Goal: Information Seeking & Learning: Check status

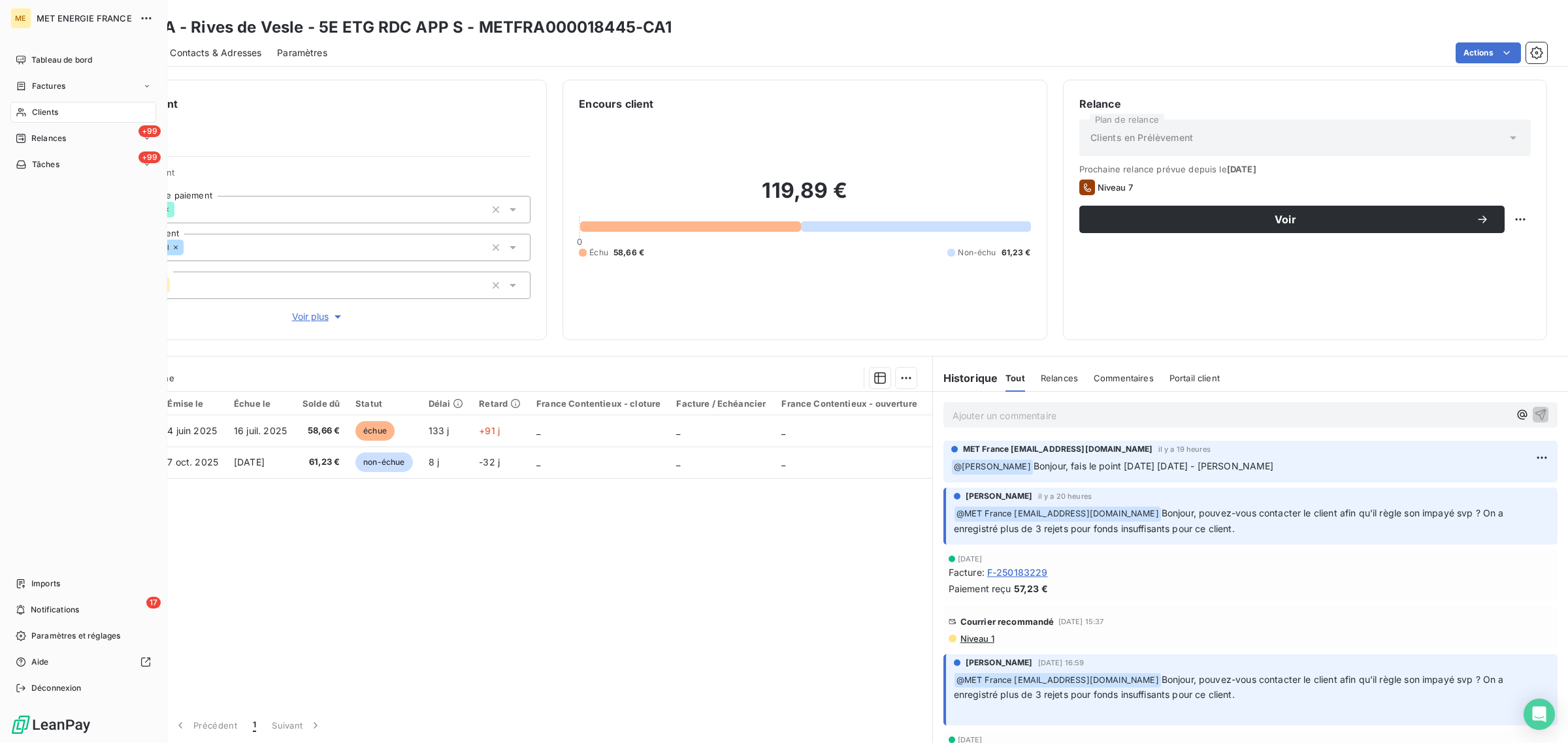
click at [29, 82] on div "Factures" at bounding box center [41, 86] width 49 height 12
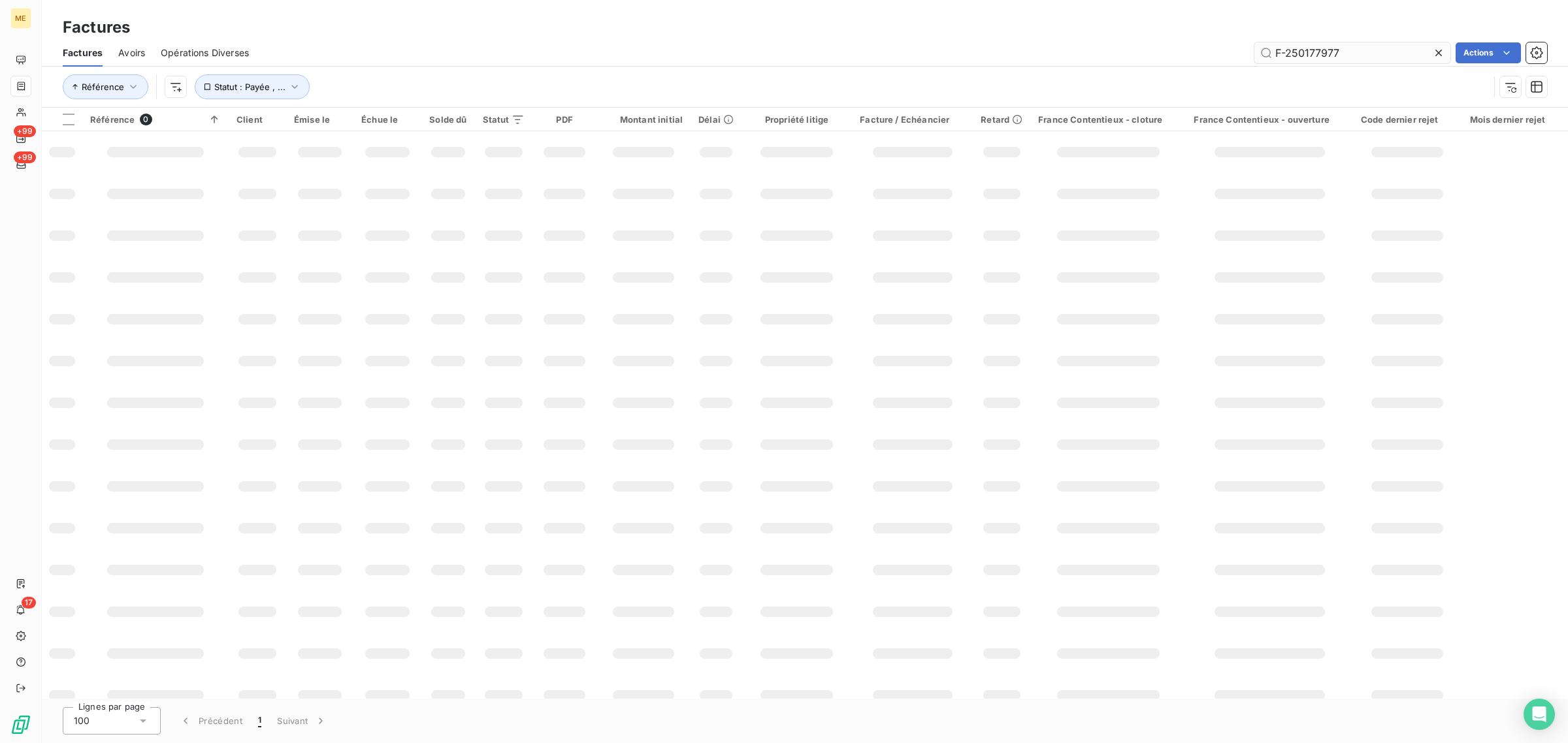
click at [1365, 50] on input "F-250177977" at bounding box center [1352, 52] width 196 height 21
drag, startPoint x: 1311, startPoint y: 56, endPoint x: 1133, endPoint y: 56, distance: 178.0
click at [1134, 56] on div "F-250177977 Actions" at bounding box center [906, 52] width 1283 height 21
type input "é"
type input "250176930"
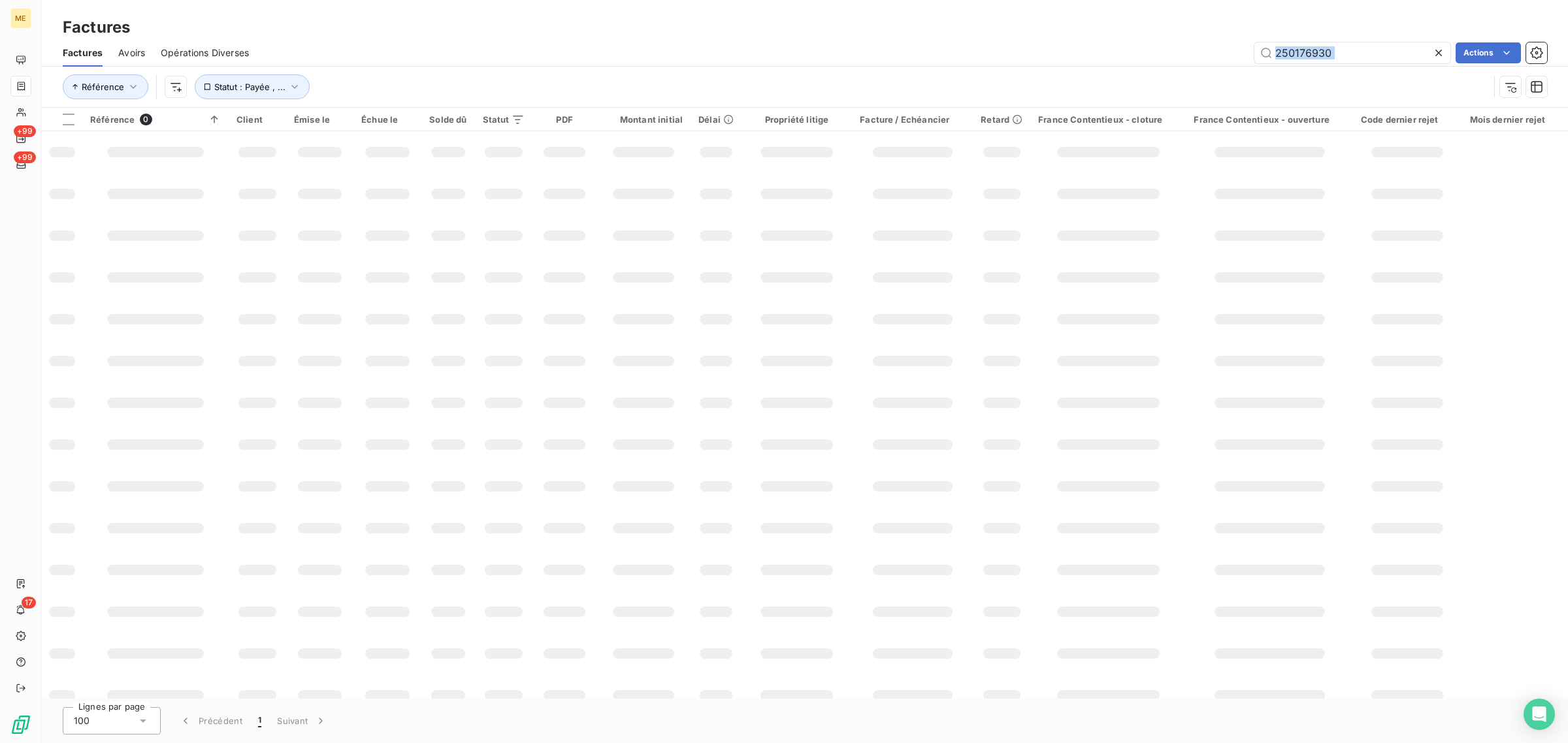
drag, startPoint x: 1138, startPoint y: 62, endPoint x: 1151, endPoint y: 256, distance: 194.4
click at [1151, 256] on div "Factures Factures Avoirs Opérations Diverses 250176930 Actions Référence Statut…" at bounding box center [805, 371] width 1526 height 743
click at [1105, 40] on div "Factures Avoirs Opérations Diverses 250176930 Actions" at bounding box center [805, 52] width 1526 height 28
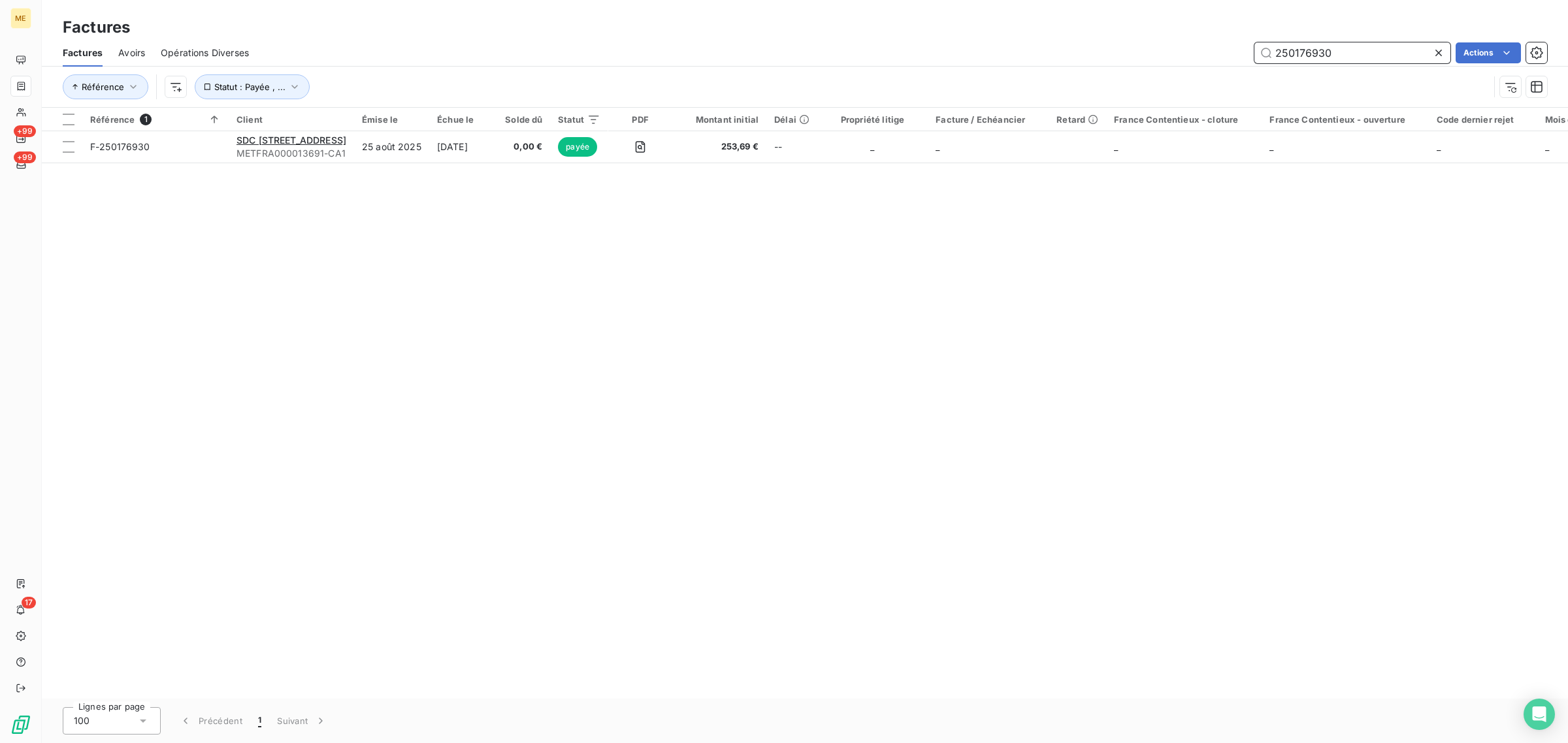
click at [1344, 42] on input "250176930" at bounding box center [1352, 52] width 196 height 21
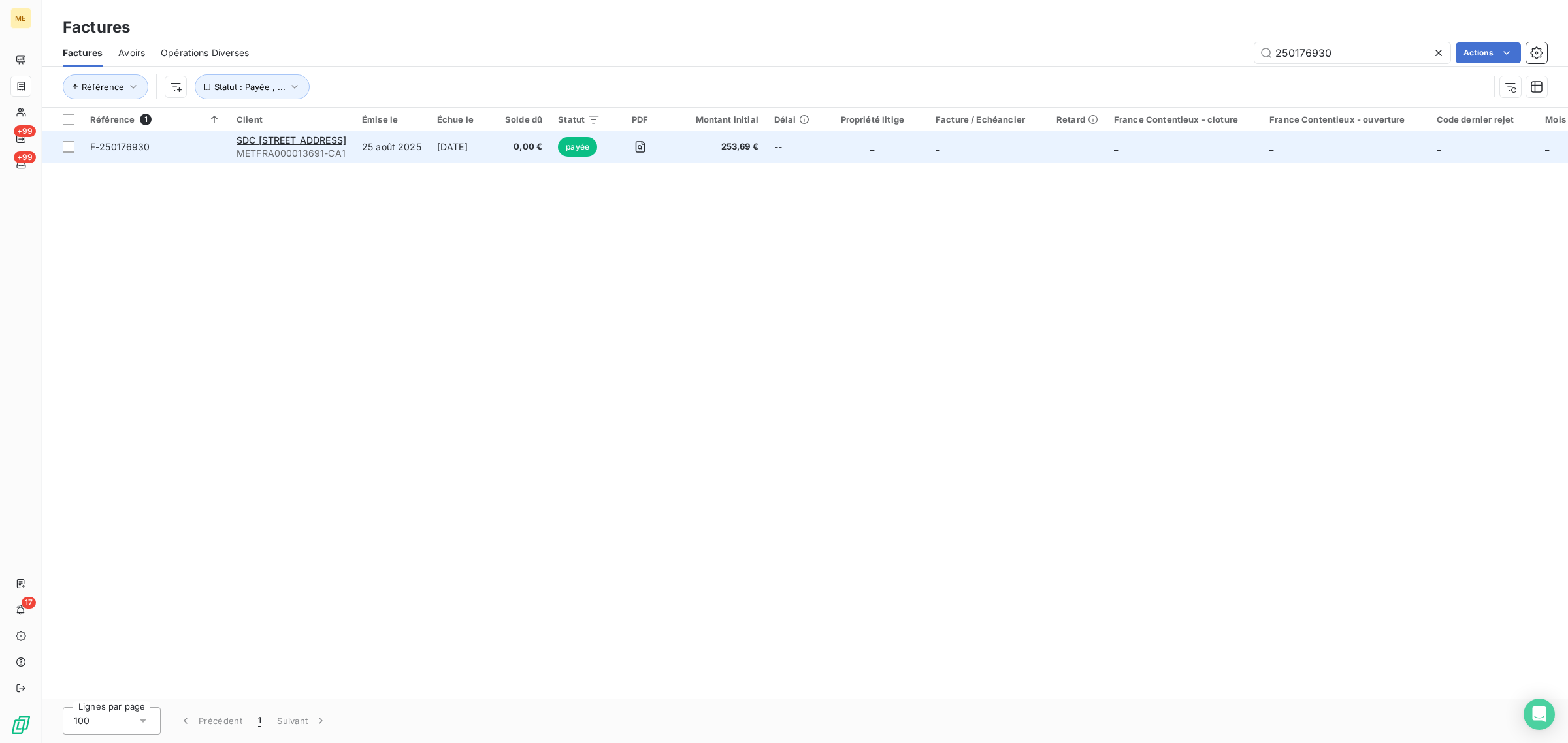
click at [382, 151] on td "25 août 2025" at bounding box center [391, 146] width 75 height 31
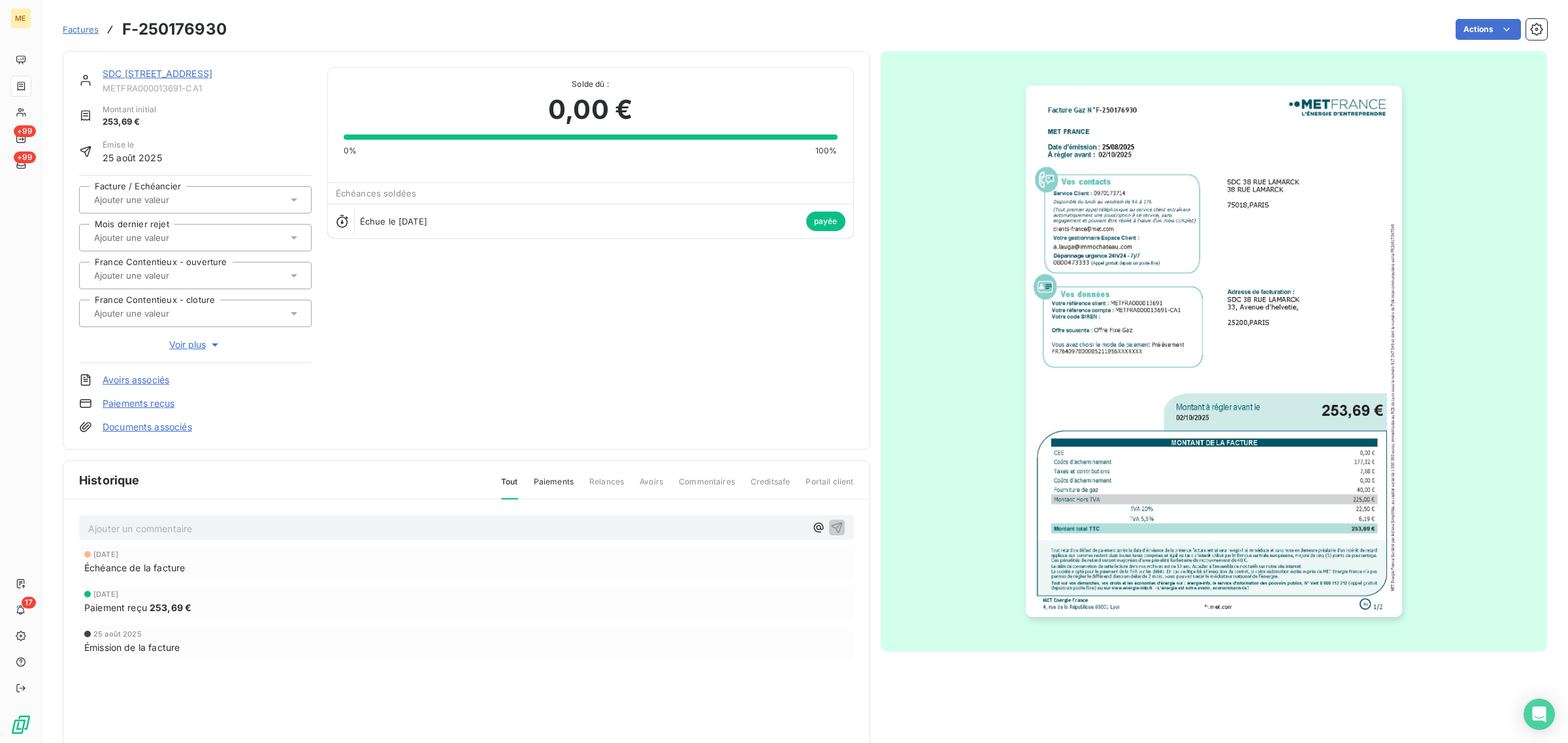
click at [150, 74] on link "SDC [STREET_ADDRESS]" at bounding box center [157, 73] width 110 height 11
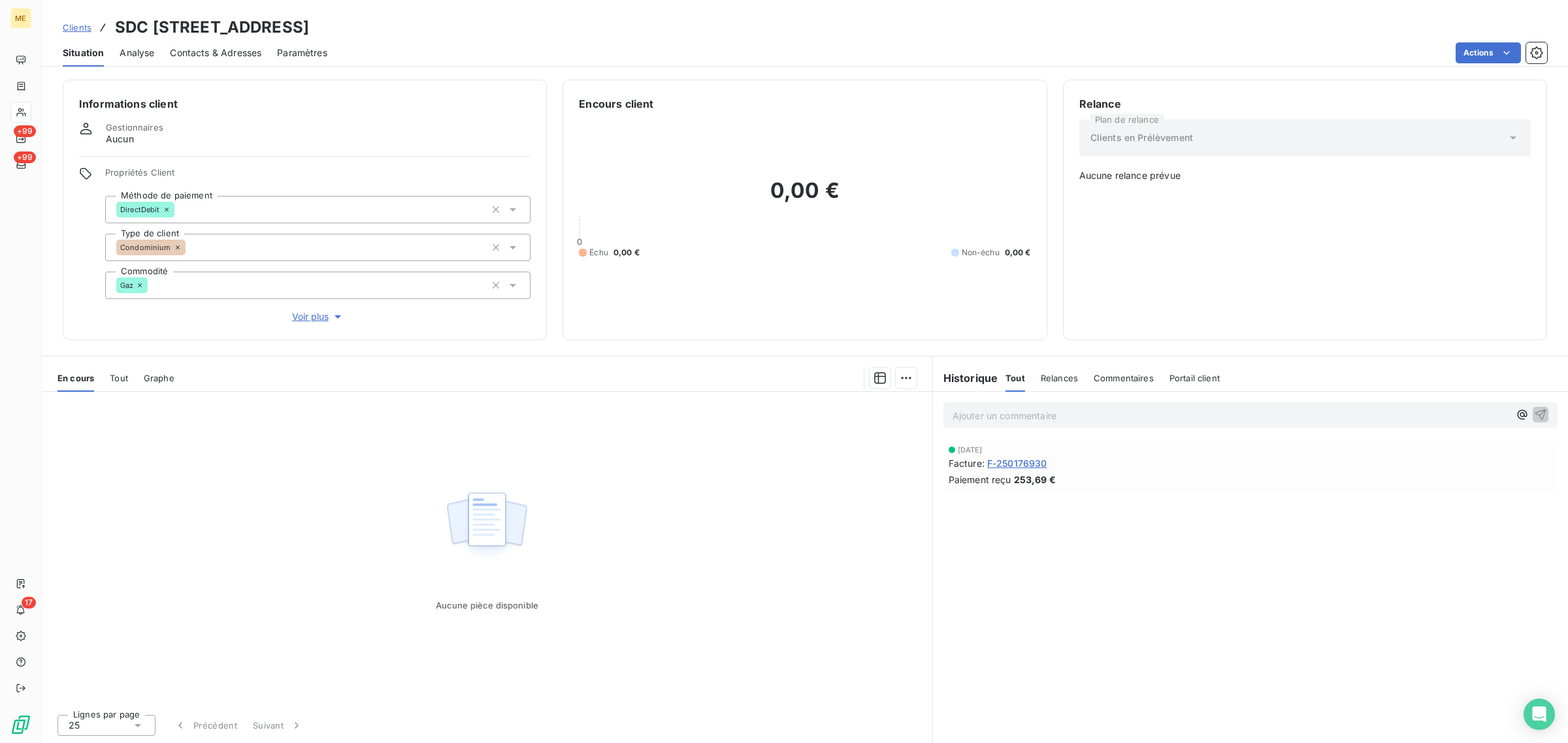
drag, startPoint x: 467, startPoint y: 28, endPoint x: 305, endPoint y: 30, distance: 162.0
click at [305, 30] on h3 "SDC [STREET_ADDRESS]" at bounding box center [212, 28] width 194 height 24
click at [305, 31] on h3 "SDC [STREET_ADDRESS]" at bounding box center [212, 28] width 194 height 24
drag, startPoint x: 308, startPoint y: 30, endPoint x: 461, endPoint y: 29, distance: 153.0
click at [309, 29] on h3 "SDC [STREET_ADDRESS]" at bounding box center [212, 28] width 194 height 24
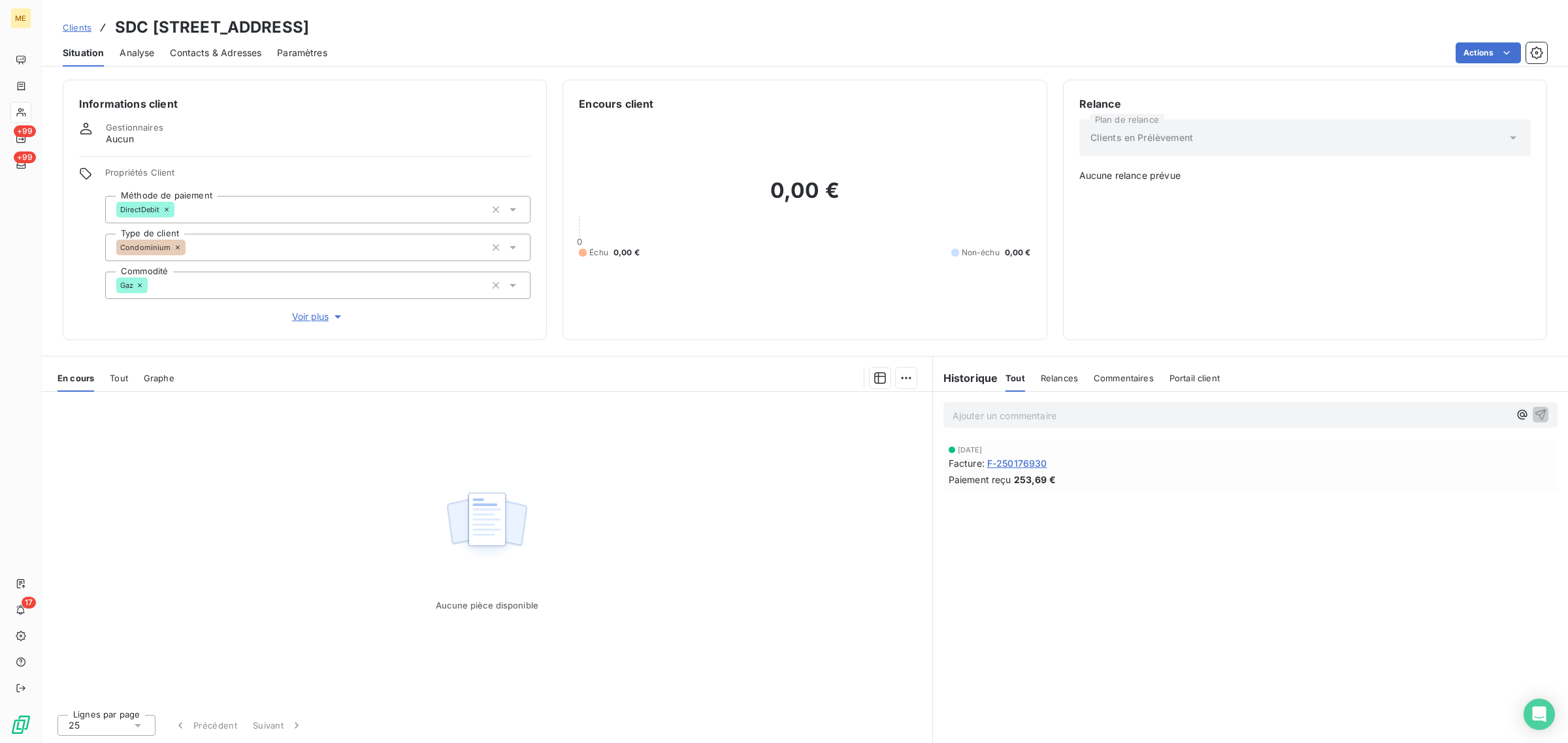
copy h3 "METFRA000013691"
click at [203, 100] on h6 "Informations client" at bounding box center [305, 104] width 452 height 16
click at [309, 315] on span "Voir plus" at bounding box center [318, 316] width 52 height 13
